Goal: Navigation & Orientation: Find specific page/section

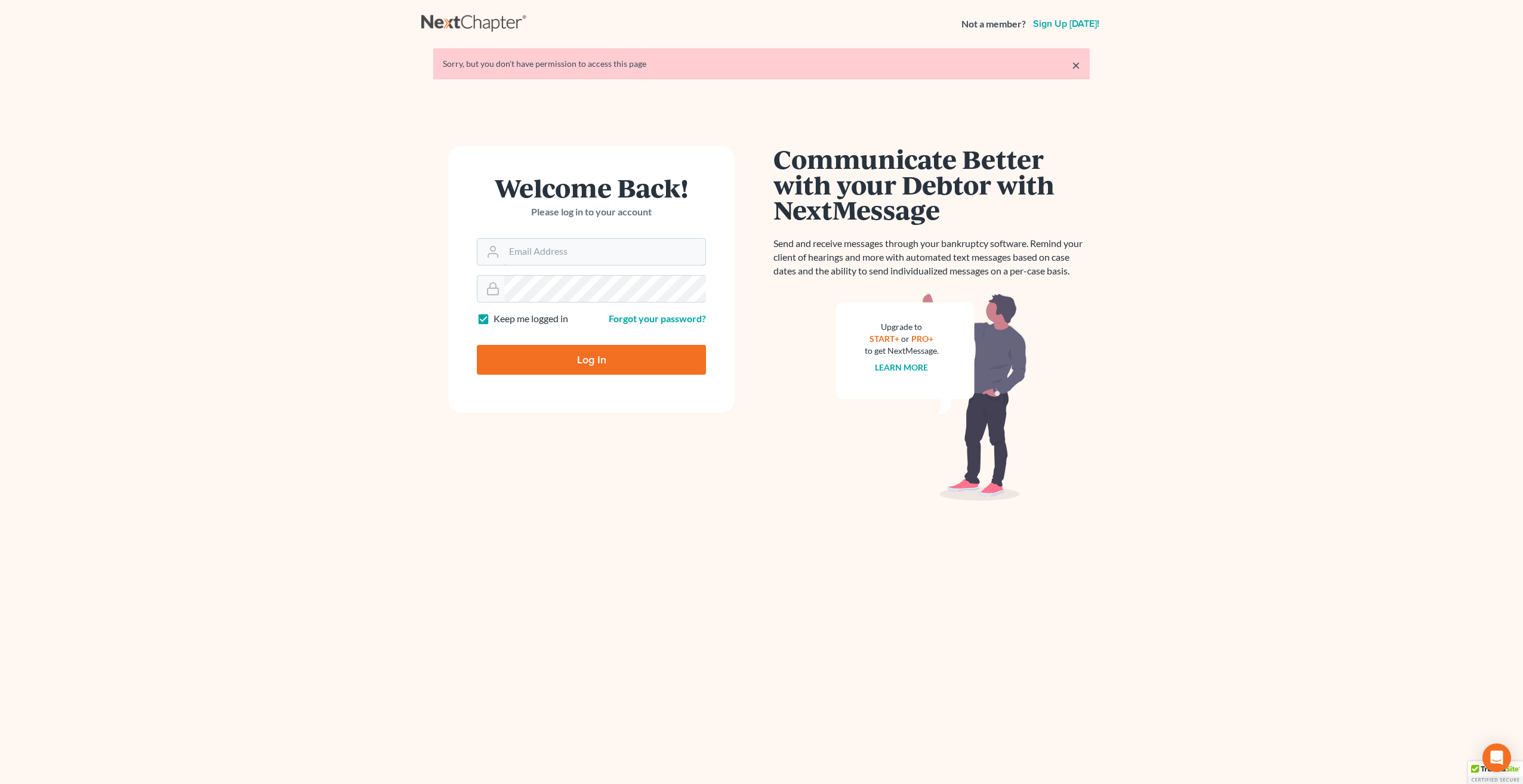
type input "[PERSON_NAME][EMAIL_ADDRESS][PERSON_NAME][DOMAIN_NAME]"
click at [582, 361] on input "Log In" at bounding box center [591, 359] width 229 height 30
type input "Thinking..."
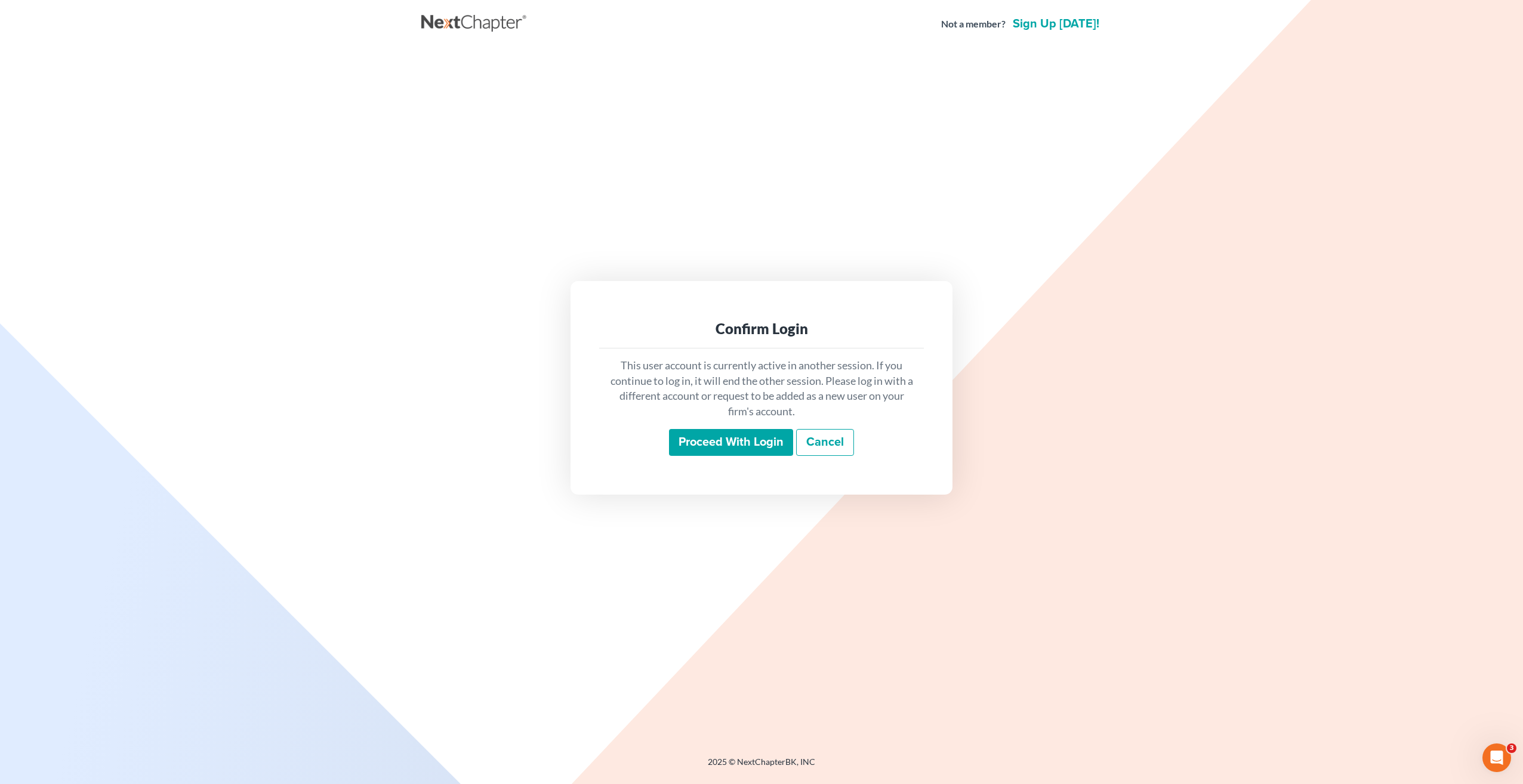
click at [747, 443] on input "Proceed with login" at bounding box center [731, 442] width 124 height 28
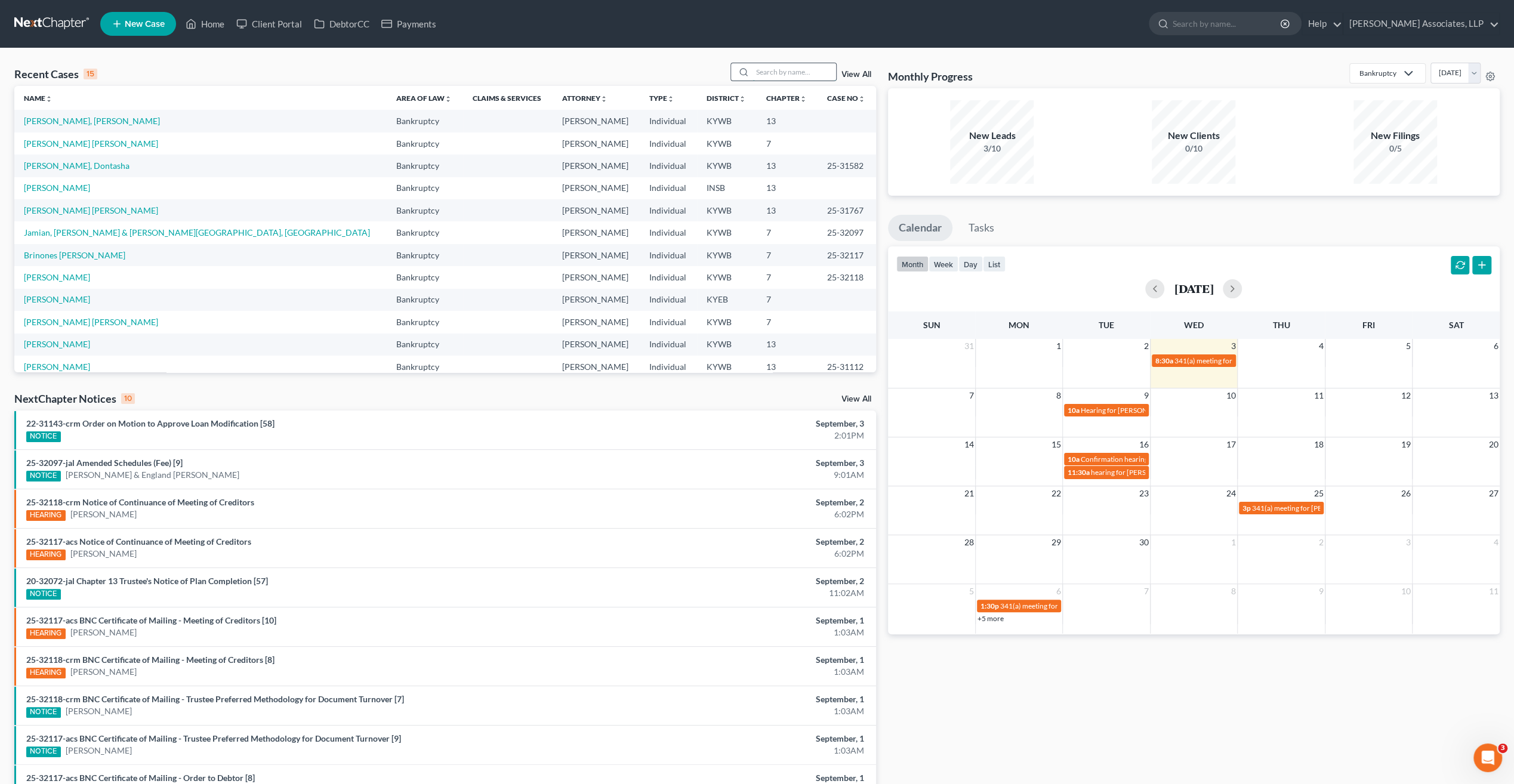
click at [764, 72] on input "search" at bounding box center [794, 72] width 83 height 17
click at [88, 254] on link "Brinones Ulloa, Lilibet" at bounding box center [74, 254] width 102 height 10
